Goal: Task Accomplishment & Management: Manage account settings

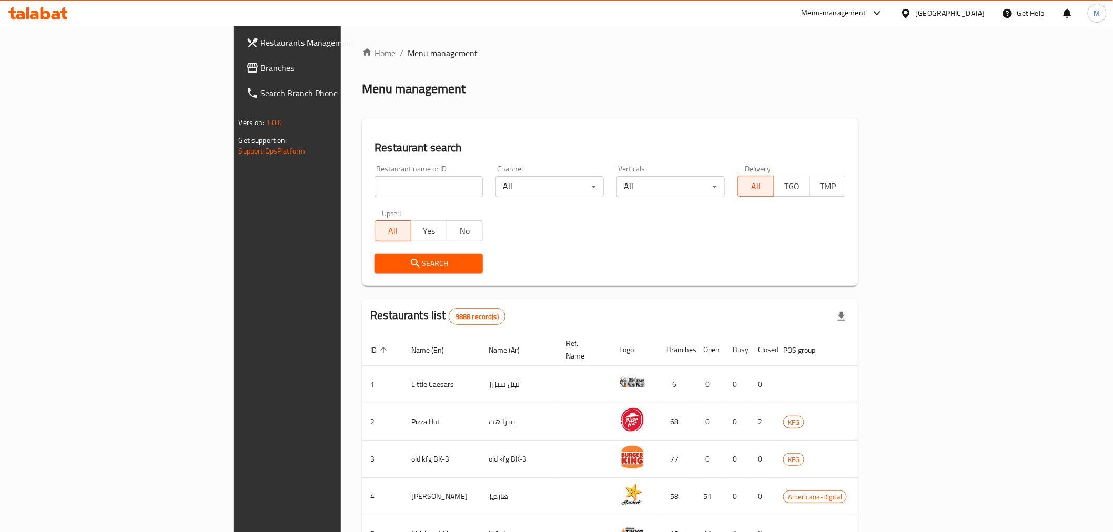
click at [964, 8] on div "[GEOGRAPHIC_DATA]" at bounding box center [950, 13] width 69 height 12
click at [874, 279] on div "[GEOGRAPHIC_DATA]" at bounding box center [871, 276] width 69 height 12
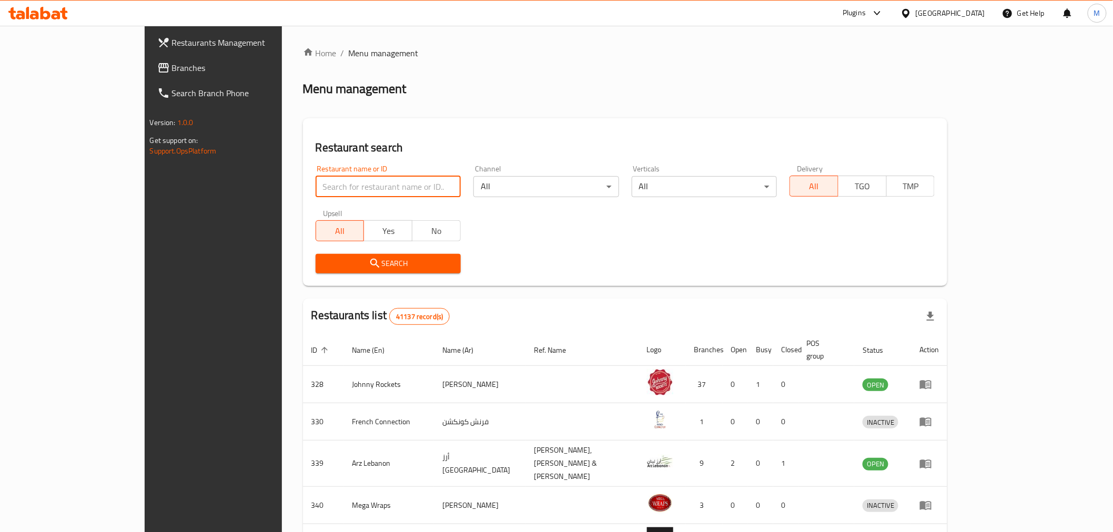
click at [316, 181] on input "search" at bounding box center [388, 186] width 145 height 21
paste input "GRAND SHALIMAR"
type input "GRAND SHALIMAR"
click button "Search" at bounding box center [388, 263] width 145 height 19
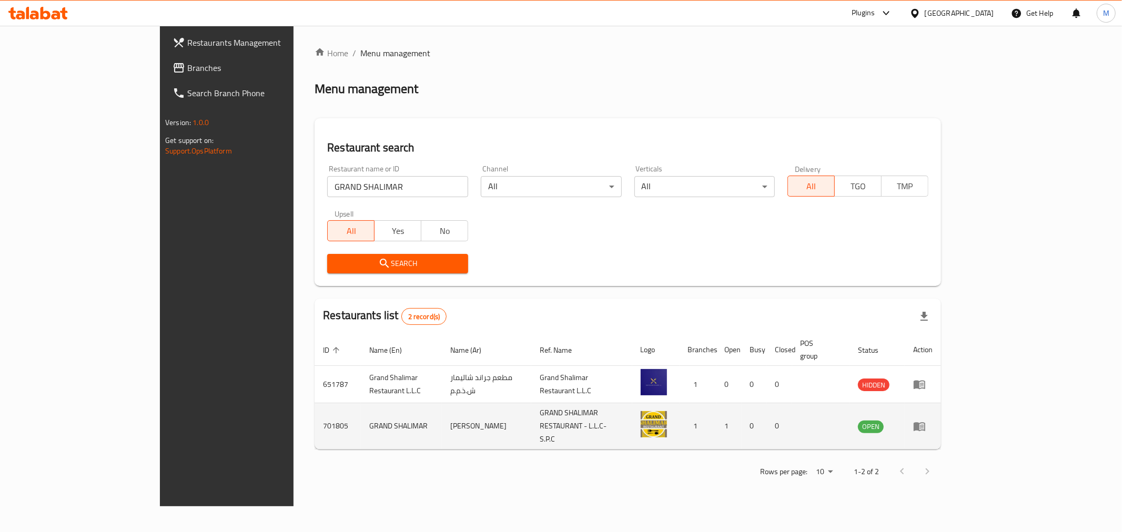
click at [925, 422] on icon "enhanced table" at bounding box center [920, 426] width 12 height 9
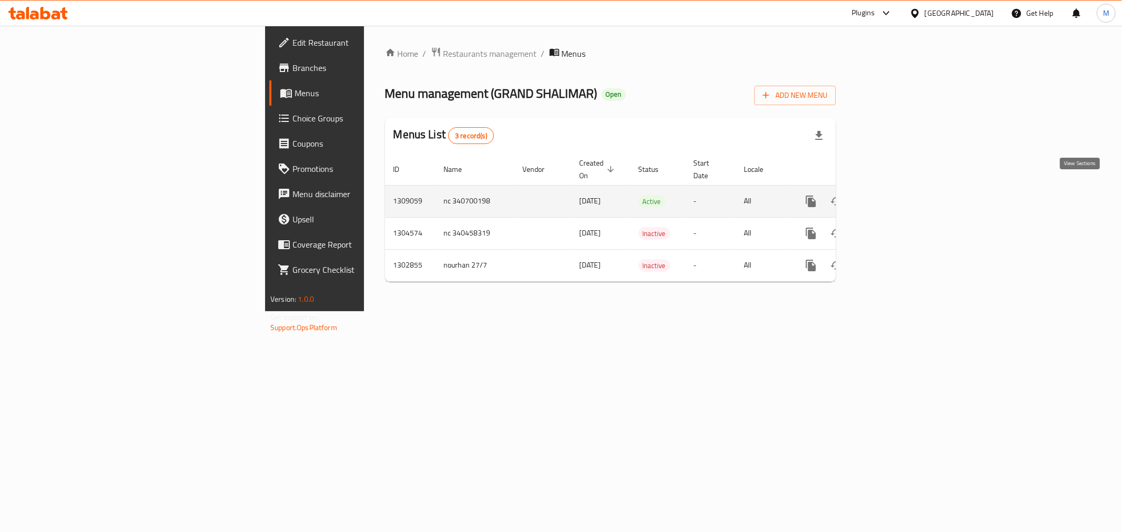
click at [893, 195] on icon "enhanced table" at bounding box center [886, 201] width 13 height 13
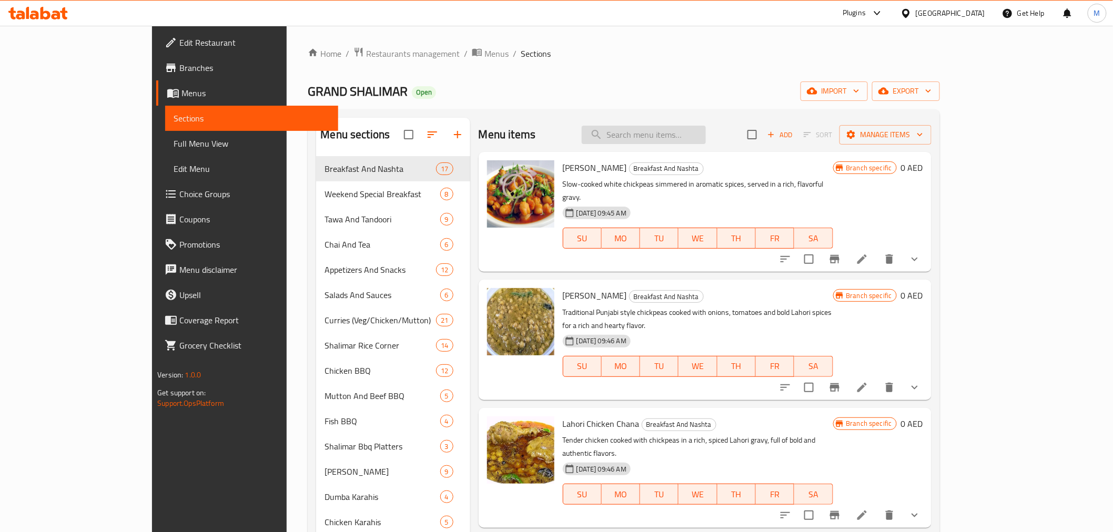
click at [697, 138] on input "search" at bounding box center [644, 135] width 124 height 18
paste input "GRAND SHALIMAR"
type input "GRAND SHALIMAR"
paste input "[PERSON_NAME] Grill Fish"
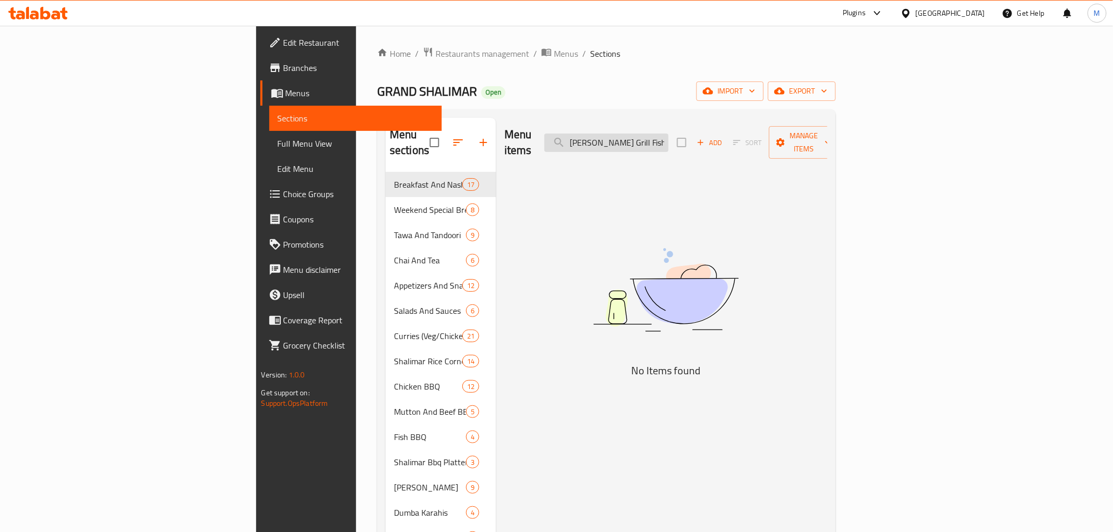
click at [668, 134] on input "[PERSON_NAME] Grill Fish" at bounding box center [606, 143] width 124 height 18
type input "[PERSON_NAME]"
click at [541, 59] on span "breadcrumb" at bounding box center [547, 54] width 13 height 14
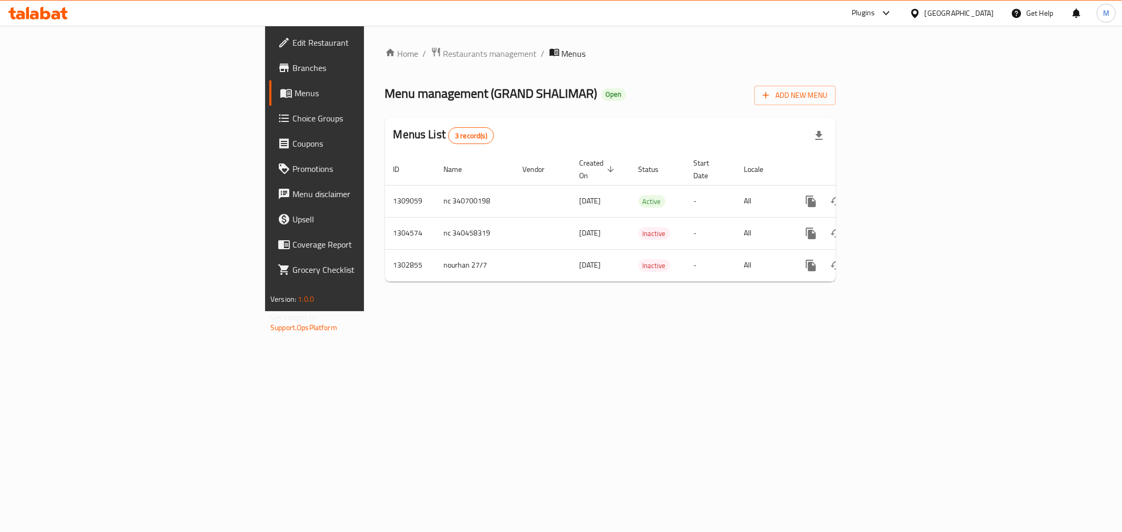
click at [958, 17] on div "[GEOGRAPHIC_DATA]" at bounding box center [959, 13] width 69 height 12
click at [863, 130] on div "[GEOGRAPHIC_DATA]" at bounding box center [915, 132] width 158 height 24
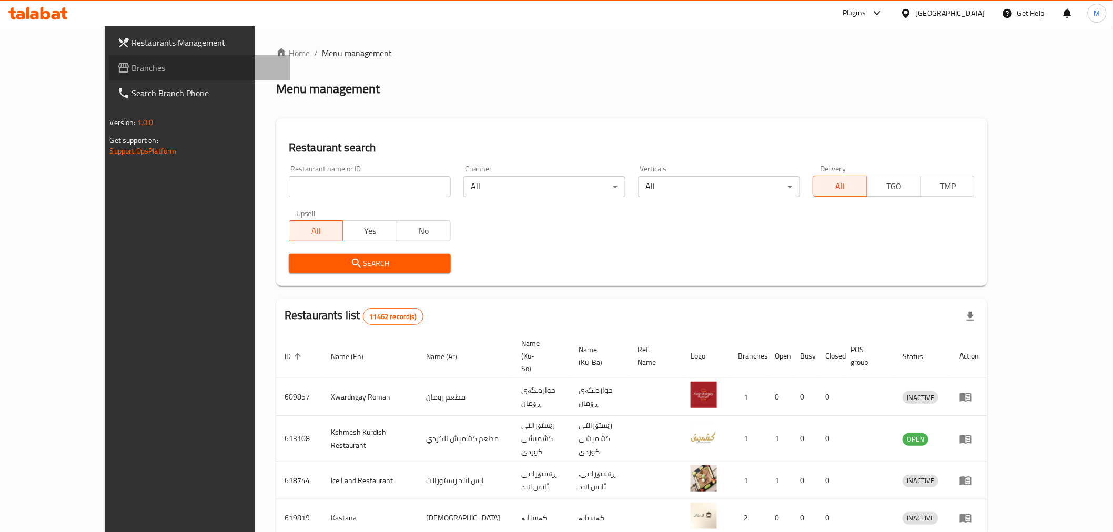
click at [132, 72] on span "Branches" at bounding box center [207, 68] width 150 height 13
